Goal: Communication & Community: Answer question/provide support

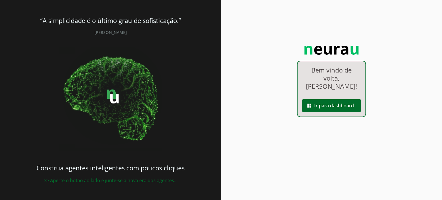
click at [321, 95] on link "dashboard Ir para dashboard" at bounding box center [331, 97] width 68 height 5
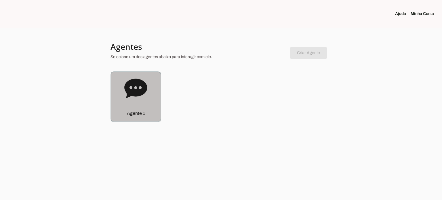
click at [139, 91] on icon at bounding box center [135, 88] width 23 height 20
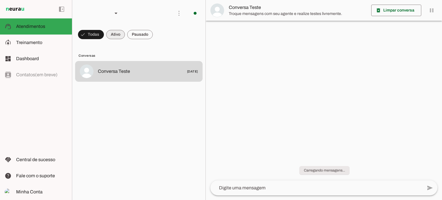
click at [104, 35] on span at bounding box center [91, 35] width 26 height 14
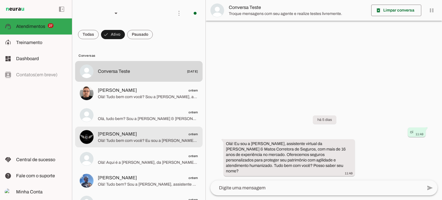
click at [153, 82] on md-item "[PERSON_NAME] ontem Olá! Tudo bem com você? Eu sou a [PERSON_NAME], assistente …" at bounding box center [138, 71] width 127 height 21
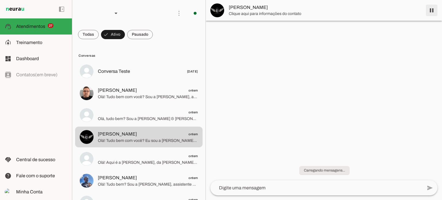
click at [433, 10] on span at bounding box center [431, 10] width 14 height 14
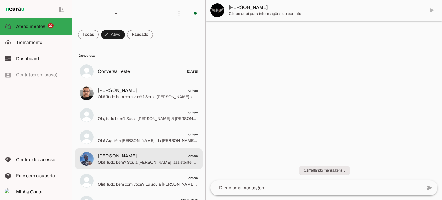
click at [123, 157] on span "[PERSON_NAME]" at bounding box center [117, 155] width 39 height 7
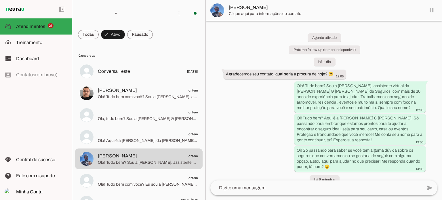
click at [430, 10] on md-item "[PERSON_NAME]" at bounding box center [324, 10] width 236 height 21
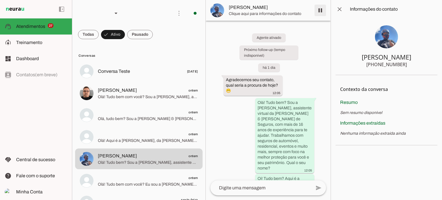
click at [321, 11] on span at bounding box center [320, 10] width 14 height 14
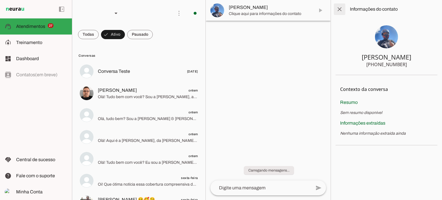
click at [338, 10] on span at bounding box center [339, 9] width 14 height 14
